Goal: Task Accomplishment & Management: Manage account settings

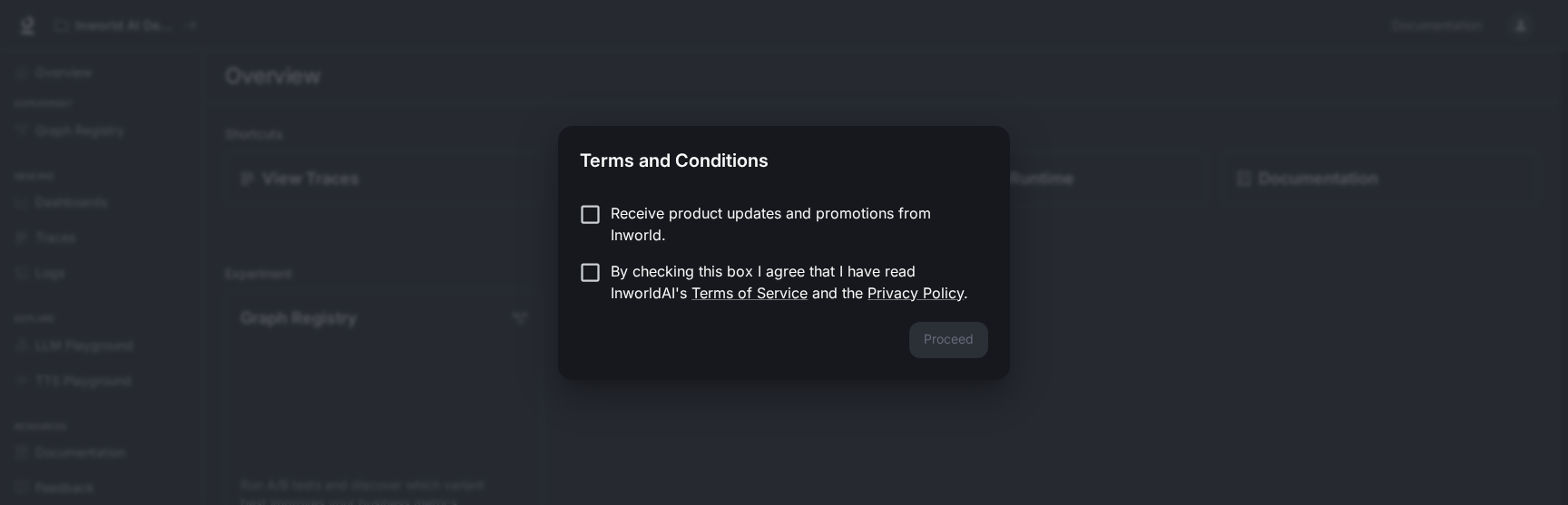
click at [611, 275] on p "By checking this box I agree that I have read InworldAI's Terms of Service and …" at bounding box center [792, 282] width 363 height 44
click at [952, 349] on button "Proceed" at bounding box center [949, 340] width 79 height 36
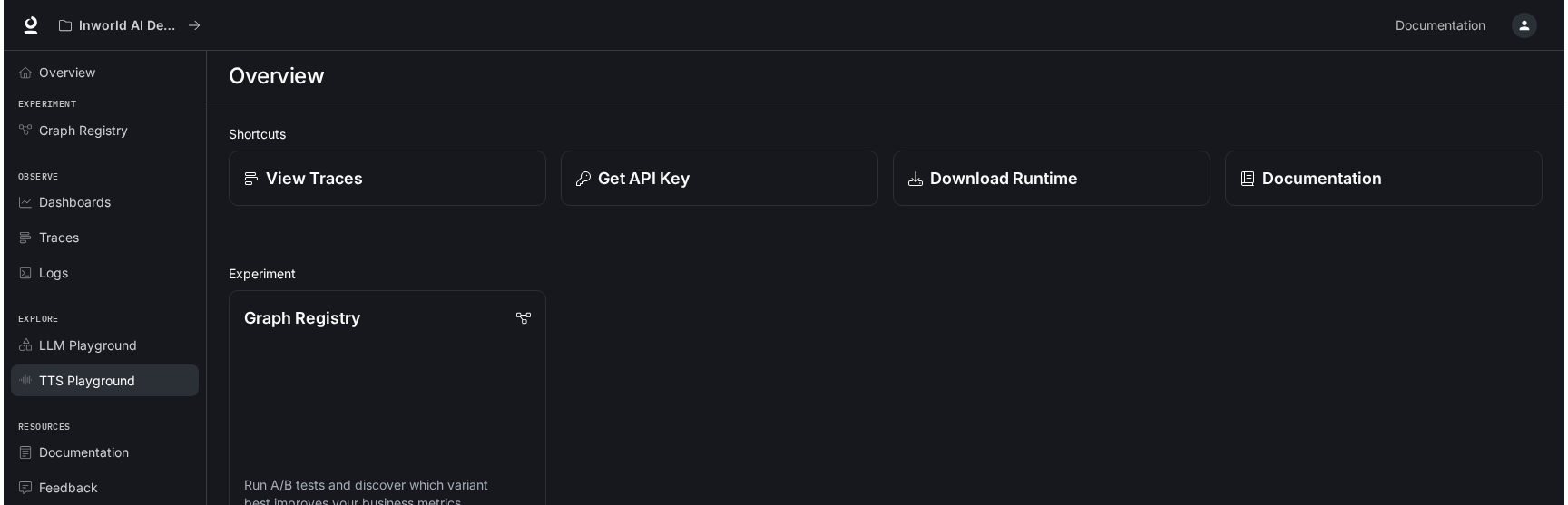
scroll to position [42, 0]
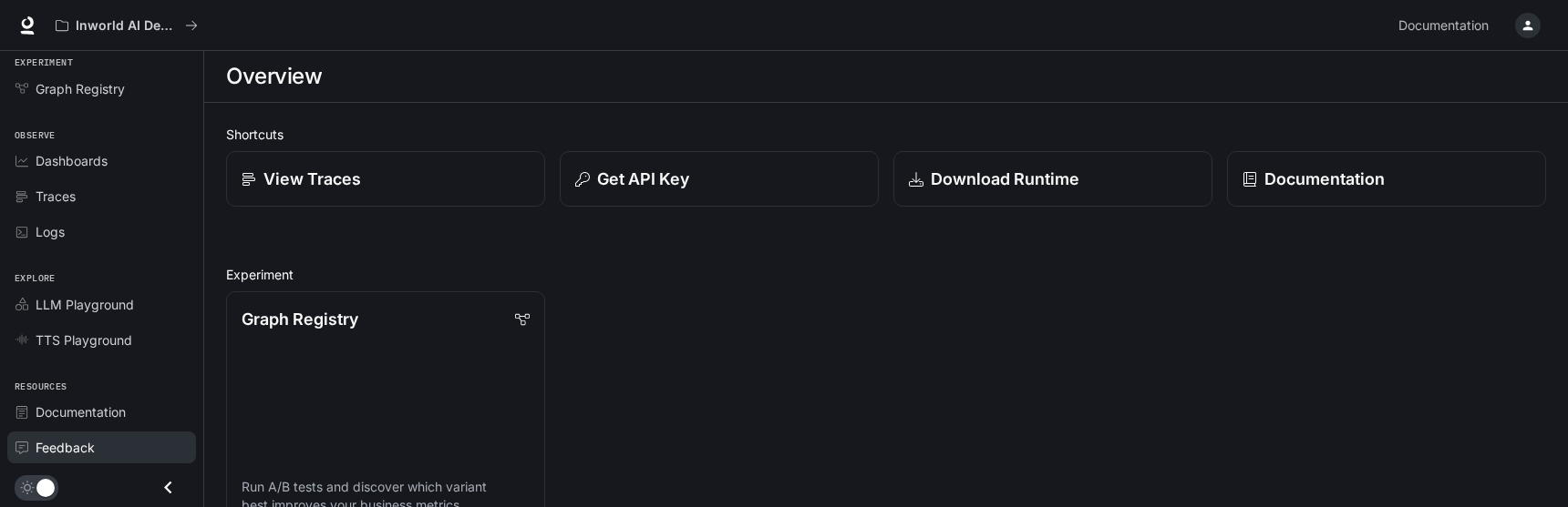
click at [90, 441] on span "Feedback" at bounding box center [65, 448] width 59 height 20
click at [1534, 24] on icon "button" at bounding box center [1528, 25] width 15 height 15
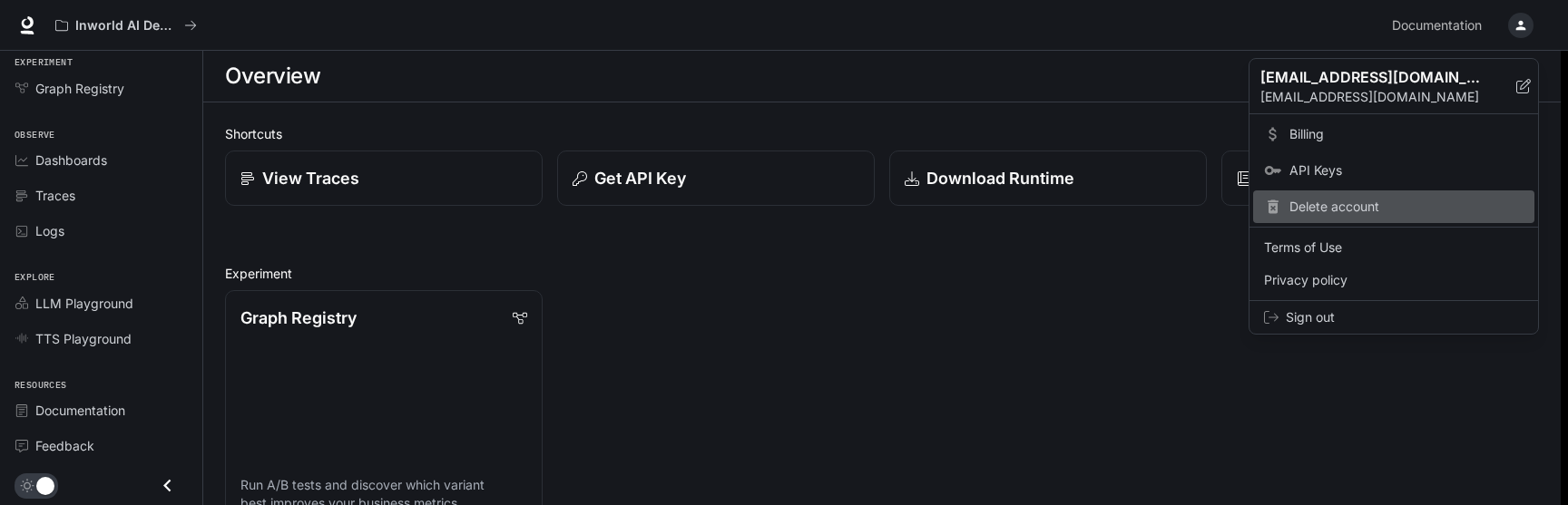
click at [1369, 198] on span "Delete account" at bounding box center [1407, 207] width 234 height 19
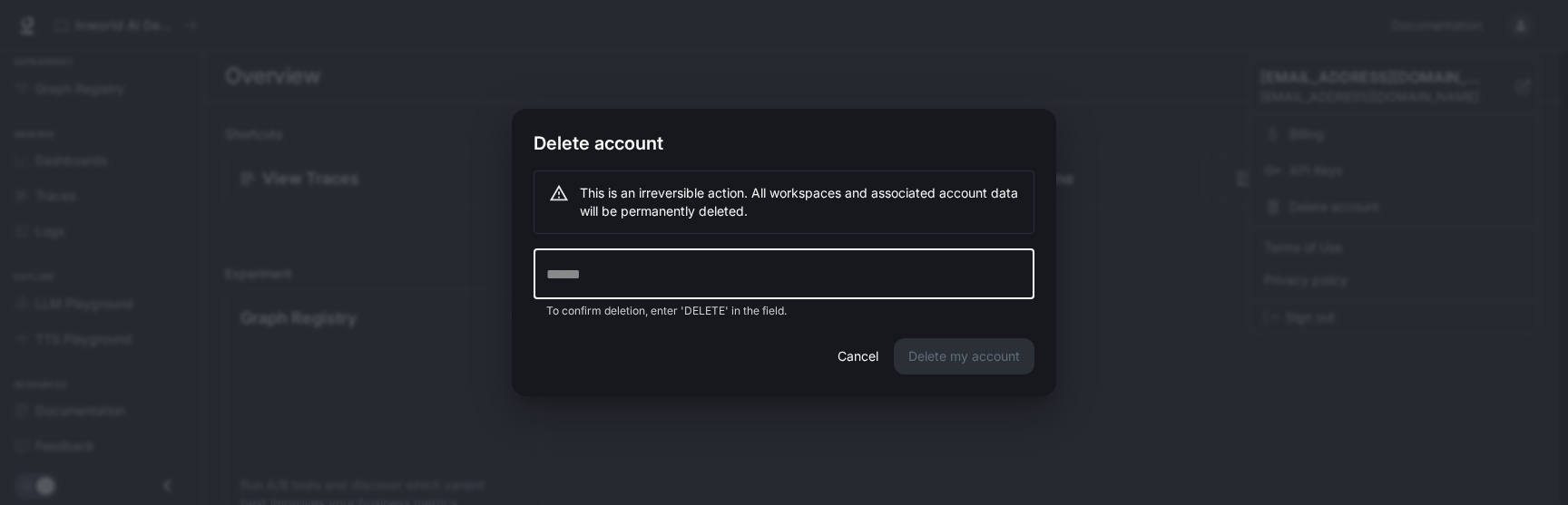
click at [663, 274] on input "text" at bounding box center [784, 274] width 501 height 51
click at [620, 274] on input "text" at bounding box center [784, 274] width 501 height 51
type input "******"
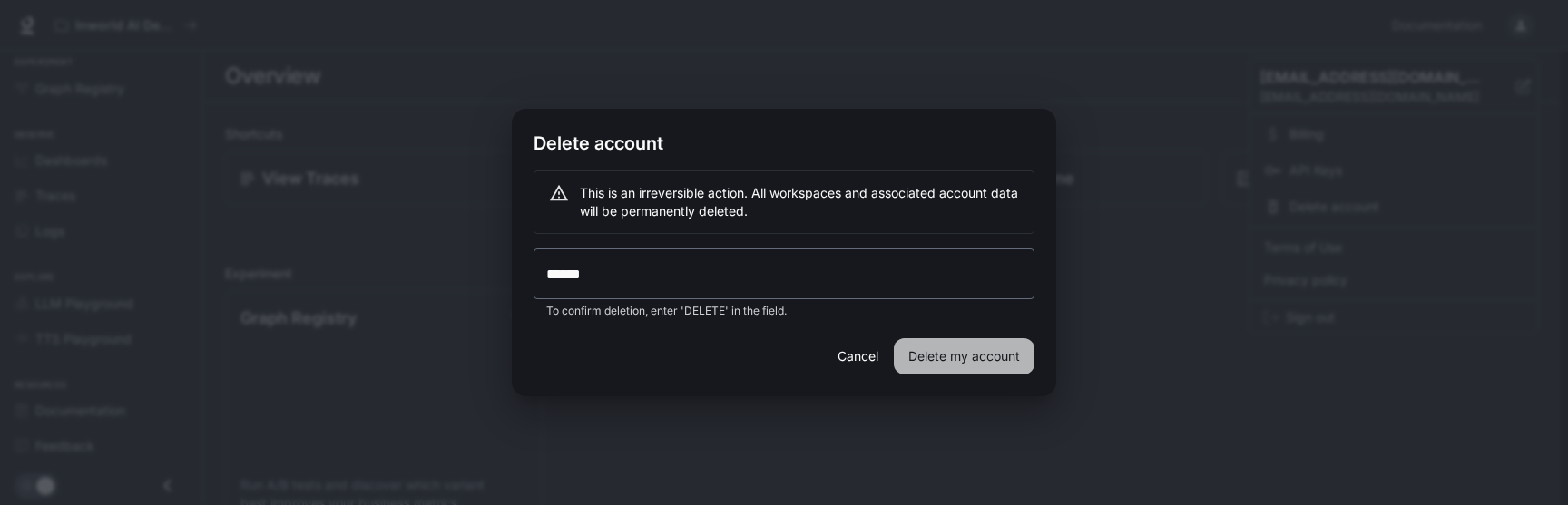
click at [950, 345] on button "Delete my account" at bounding box center [964, 357] width 141 height 36
